Goal: Information Seeking & Learning: Learn about a topic

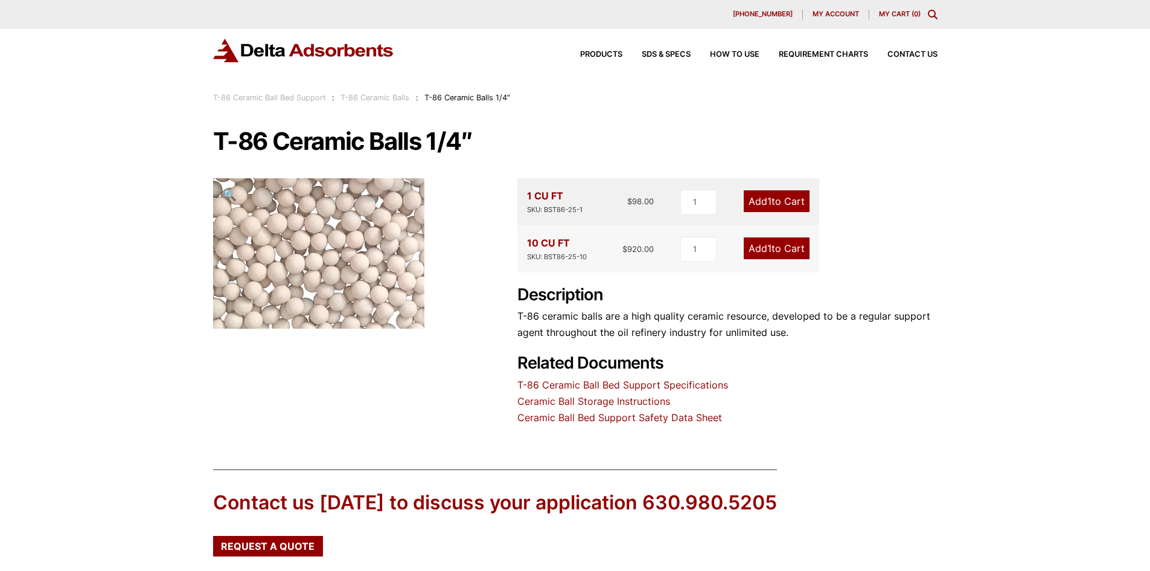
click at [376, 98] on link "T-86 Ceramic Balls" at bounding box center [375, 97] width 69 height 9
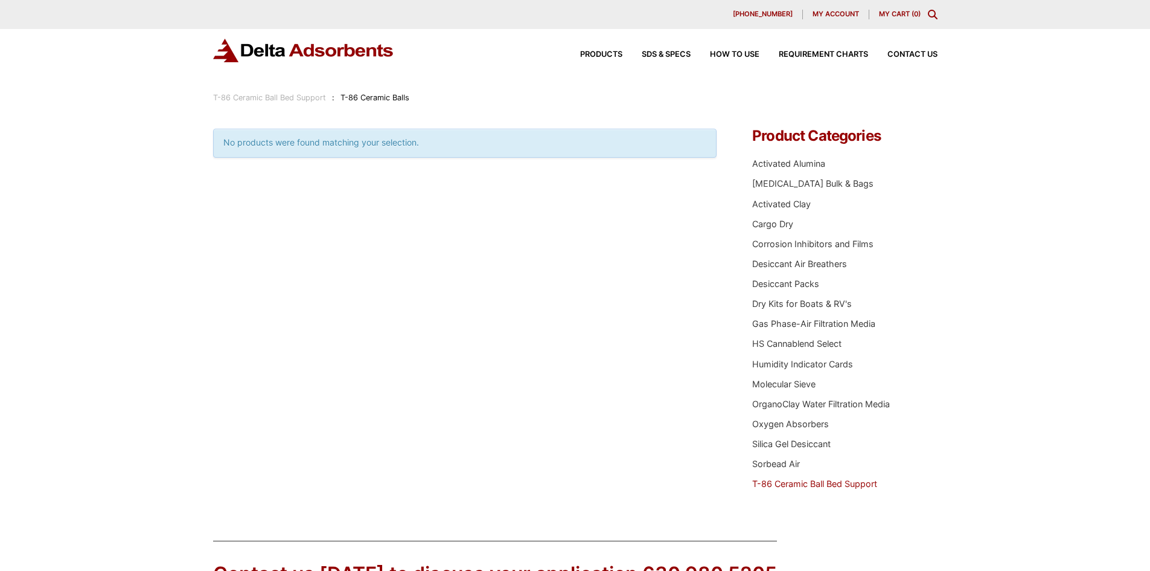
click at [373, 100] on span "T-86 Ceramic Balls" at bounding box center [375, 97] width 69 height 9
click at [377, 97] on span "T-86 Ceramic Balls" at bounding box center [375, 97] width 69 height 9
click at [846, 484] on link "T-86 Ceramic Ball Bed Support" at bounding box center [814, 483] width 125 height 10
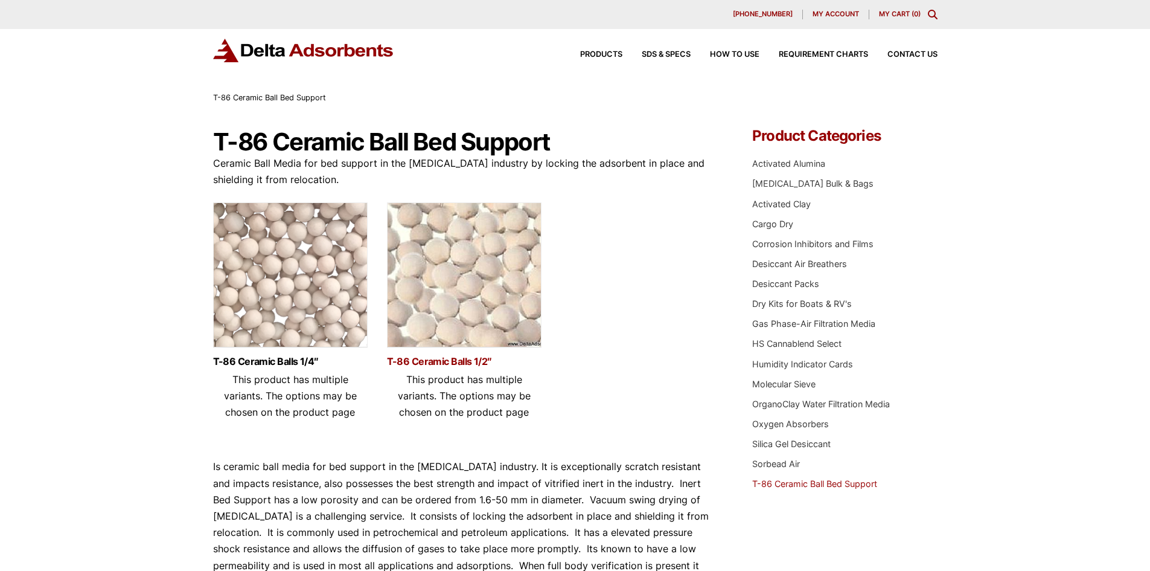
click at [453, 364] on link "T-86 Ceramic Balls 1/2″" at bounding box center [464, 361] width 155 height 10
click at [290, 363] on link "T-86 Ceramic Balls 1/4″" at bounding box center [290, 361] width 155 height 10
